Goal: Transaction & Acquisition: Book appointment/travel/reservation

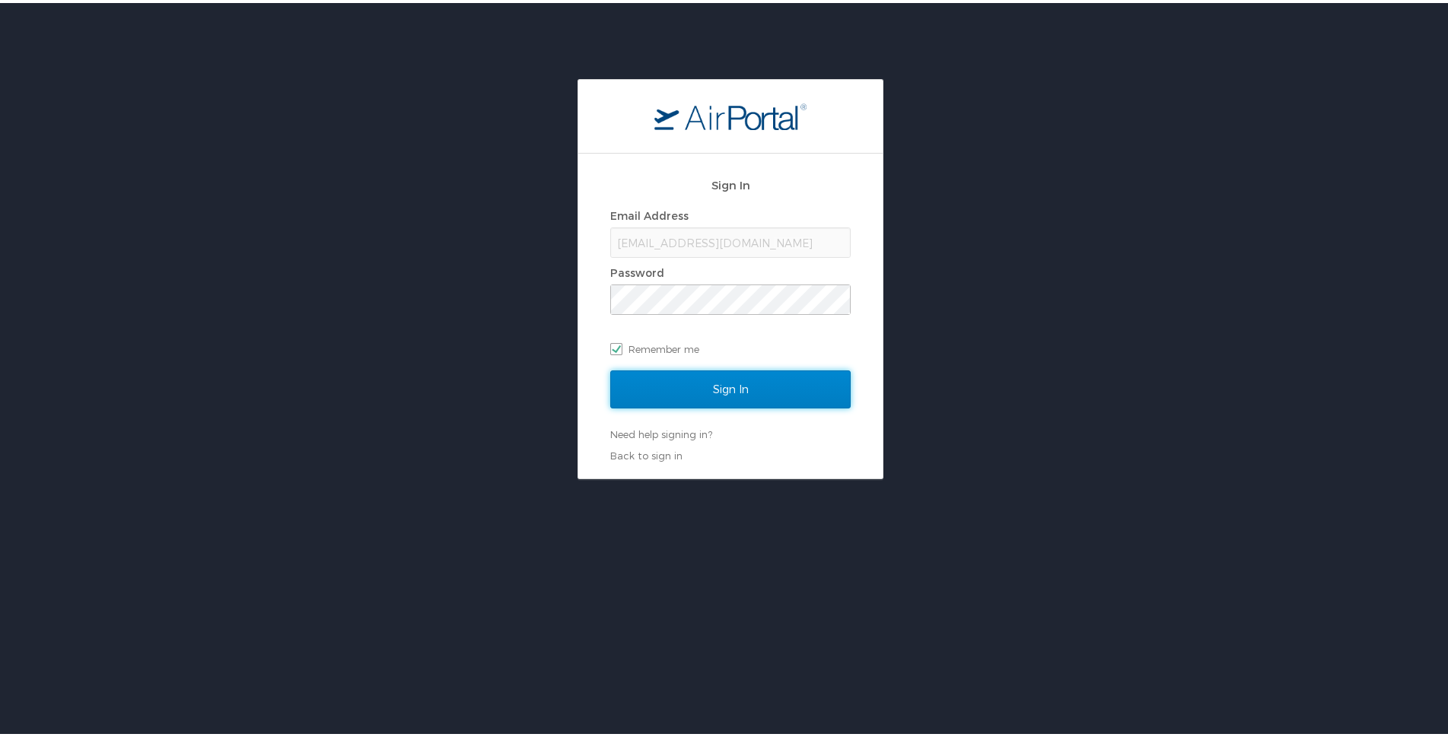
click at [742, 399] on input "Sign In" at bounding box center [730, 386] width 240 height 38
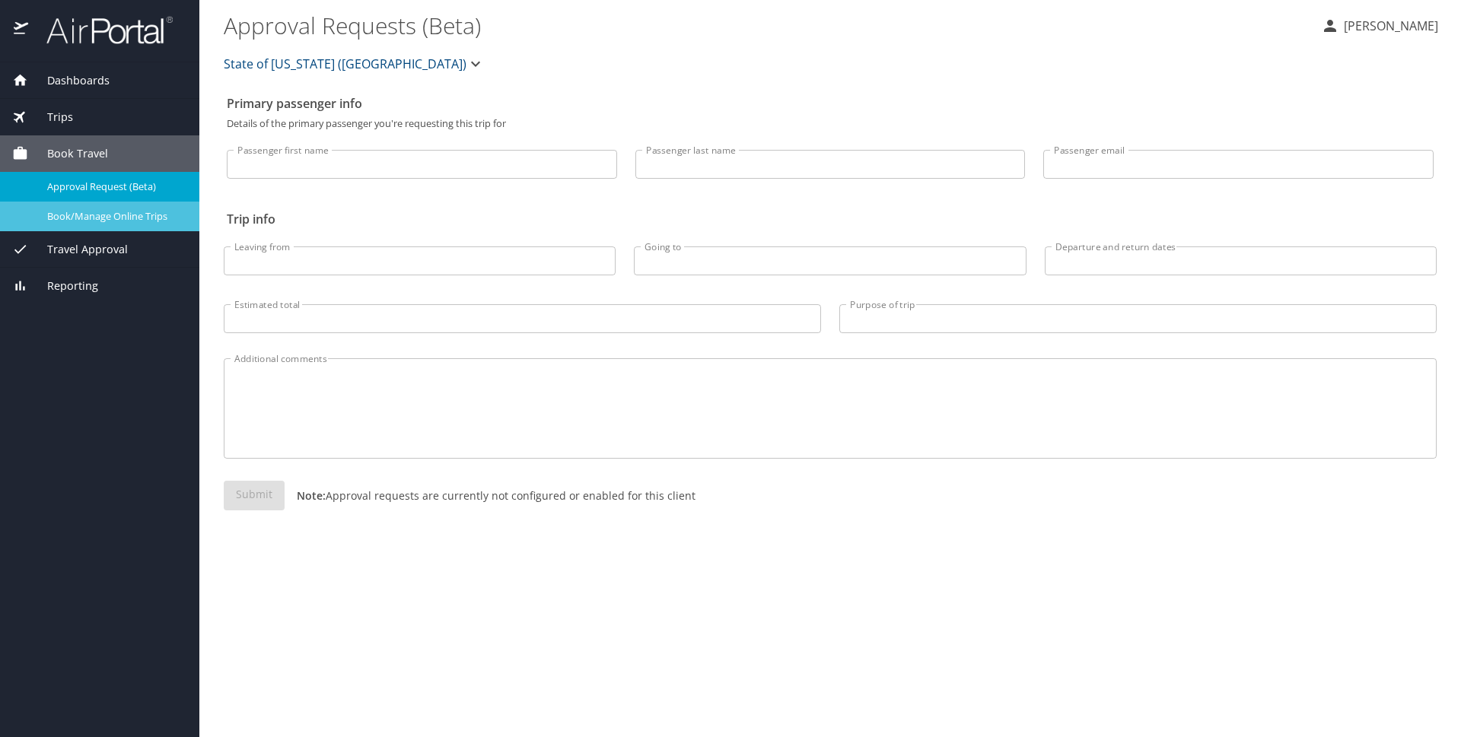
click at [110, 220] on span "Book/Manage Online Trips" at bounding box center [114, 216] width 134 height 14
click at [129, 212] on span "Book/Manage Online Trips" at bounding box center [114, 216] width 134 height 14
click at [96, 215] on span "Book/Manage Online Trips" at bounding box center [114, 216] width 134 height 14
